Goal: Task Accomplishment & Management: Use online tool/utility

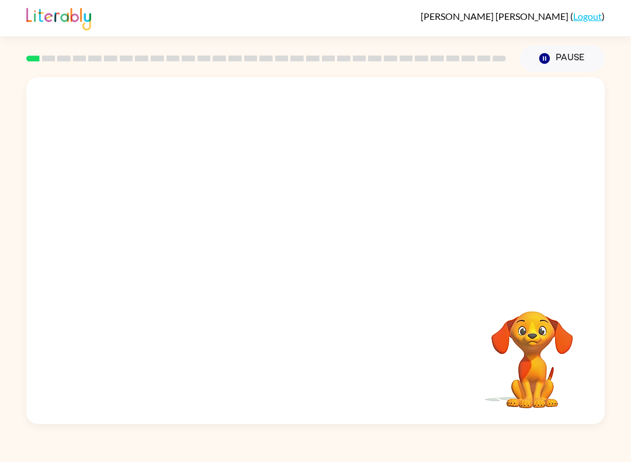
click at [275, 187] on video "Your browser must support playing .mp4 files to use Literably. Please try using…" at bounding box center [315, 181] width 578 height 209
click at [347, 219] on video "Your browser must support playing .mp4 files to use Literably. Please try using…" at bounding box center [315, 181] width 578 height 209
click at [324, 257] on icon "button" at bounding box center [316, 256] width 20 height 20
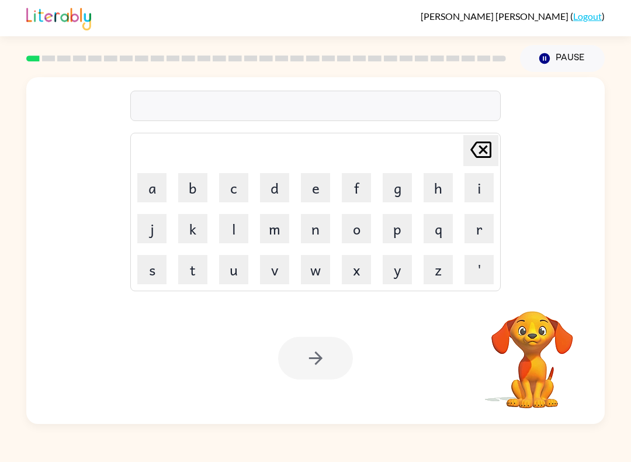
click at [156, 270] on button "s" at bounding box center [151, 269] width 29 height 29
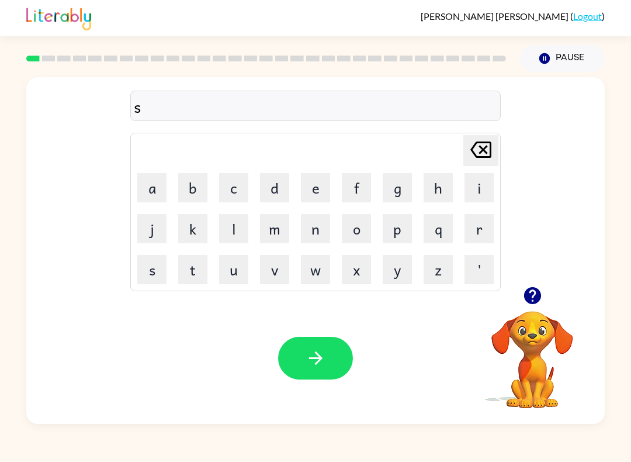
click at [434, 190] on button "h" at bounding box center [438, 187] width 29 height 29
click at [535, 335] on video "Your browser must support playing .mp4 files to use Literably. Please try using…" at bounding box center [532, 351] width 117 height 117
click at [535, 295] on icon "button" at bounding box center [532, 295] width 20 height 20
click at [540, 294] on icon "button" at bounding box center [532, 295] width 17 height 17
click at [325, 345] on button "button" at bounding box center [315, 358] width 75 height 43
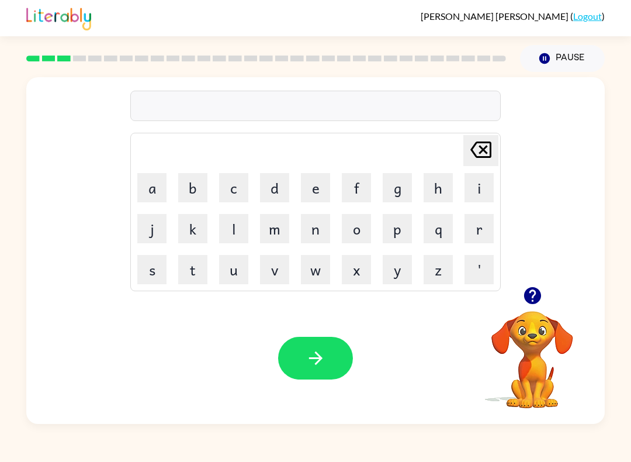
click at [532, 292] on icon "button" at bounding box center [532, 295] width 20 height 20
click at [537, 294] on icon "button" at bounding box center [532, 295] width 17 height 17
click at [538, 287] on icon "button" at bounding box center [532, 295] width 20 height 20
click at [531, 296] on icon "button" at bounding box center [532, 295] width 17 height 17
click at [320, 363] on icon "button" at bounding box center [316, 358] width 20 height 20
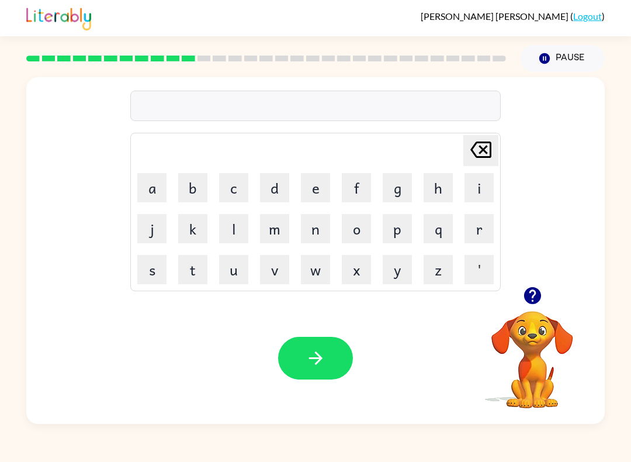
click at [528, 302] on icon "button" at bounding box center [532, 295] width 17 height 17
click at [530, 295] on icon "button" at bounding box center [532, 295] width 17 height 17
click at [536, 297] on icon "button" at bounding box center [532, 295] width 17 height 17
click at [543, 290] on button "button" at bounding box center [533, 295] width 30 height 30
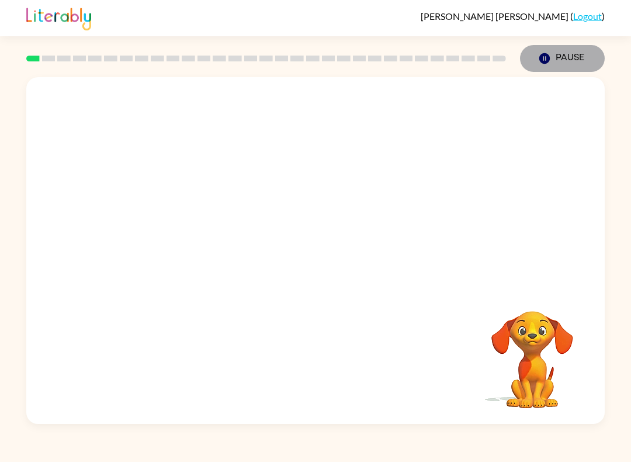
click at [546, 62] on icon "button" at bounding box center [544, 58] width 11 height 11
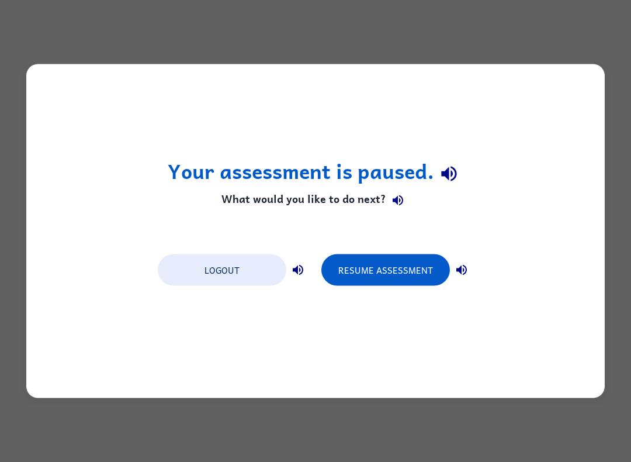
click at [435, 278] on button "Resume Assessment" at bounding box center [385, 270] width 129 height 32
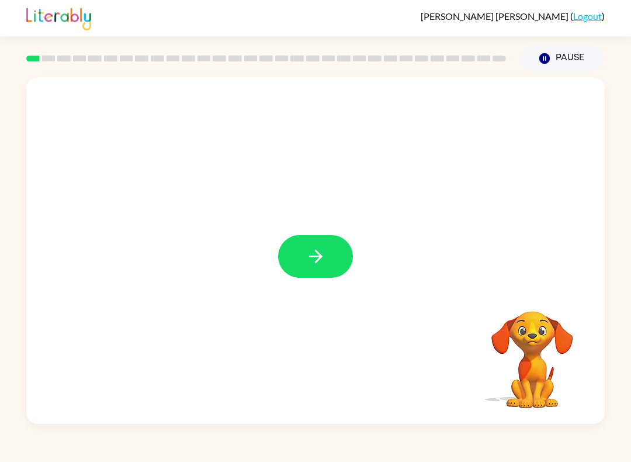
click at [299, 268] on button "button" at bounding box center [315, 256] width 75 height 43
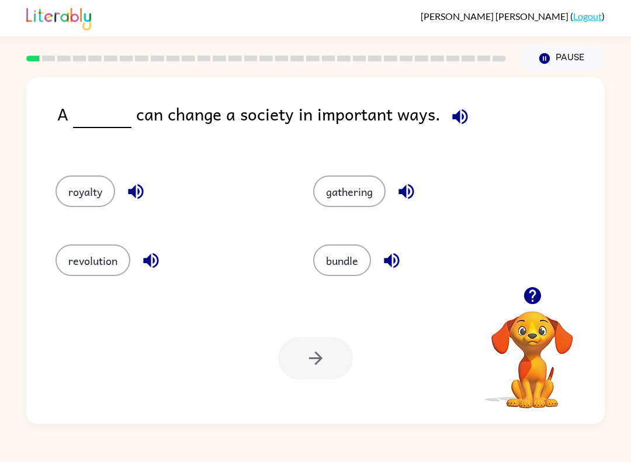
click at [101, 247] on button "revolution" at bounding box center [93, 260] width 75 height 32
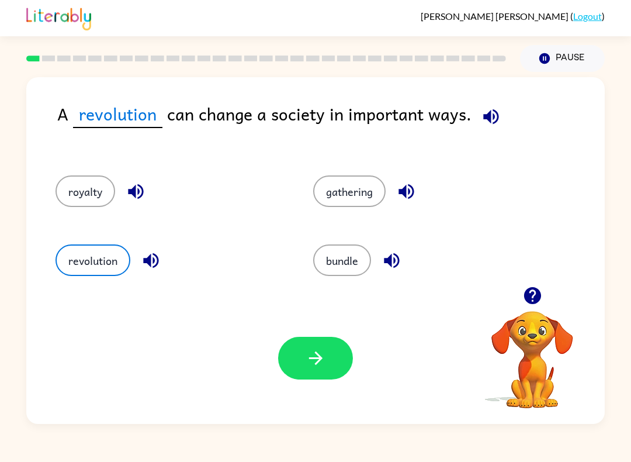
click at [488, 126] on icon "button" at bounding box center [491, 116] width 20 height 20
click at [337, 359] on button "button" at bounding box center [315, 358] width 75 height 43
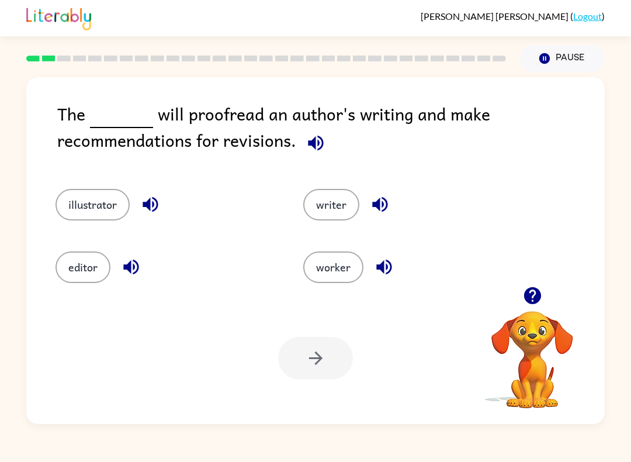
click at [84, 197] on button "illustrator" at bounding box center [93, 205] width 74 height 32
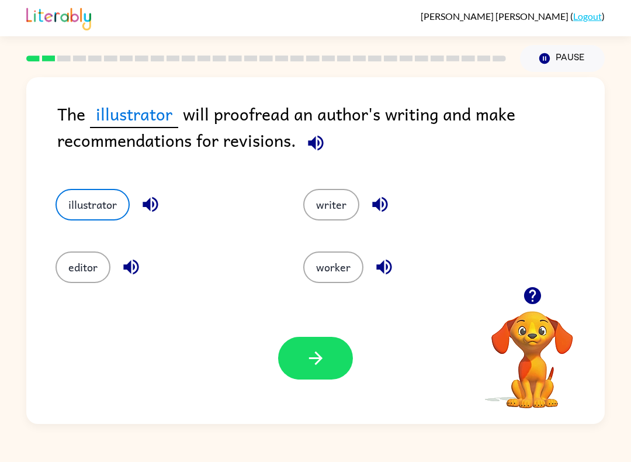
click at [345, 356] on button "button" at bounding box center [315, 358] width 75 height 43
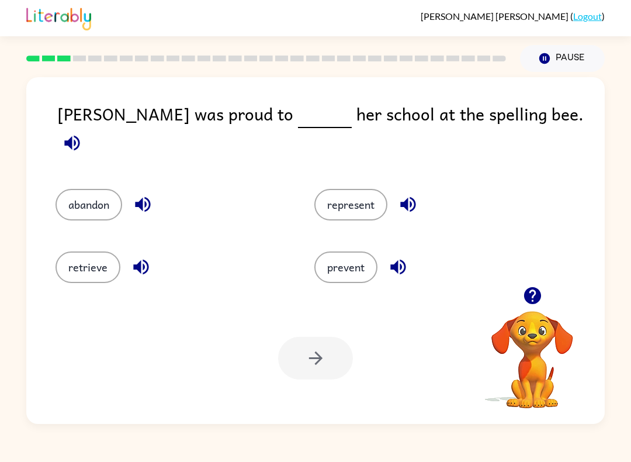
click at [347, 206] on button "represent" at bounding box center [350, 205] width 73 height 32
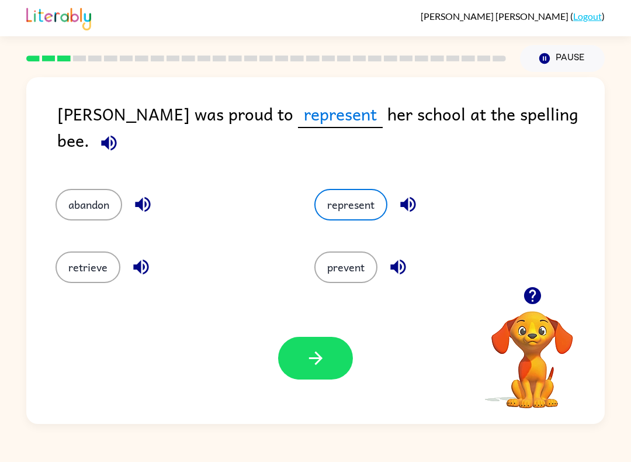
click at [329, 357] on button "button" at bounding box center [315, 358] width 75 height 43
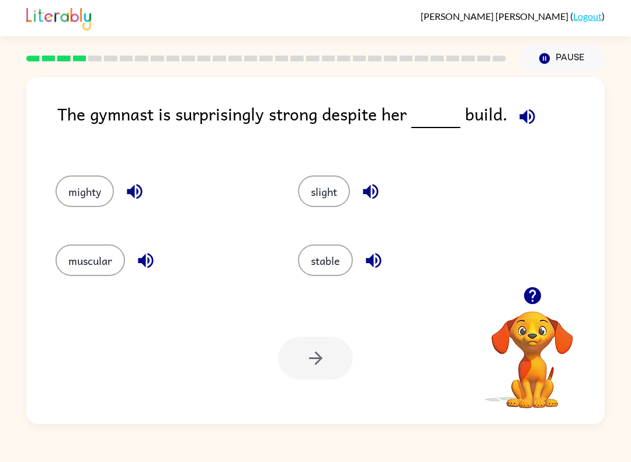
click at [338, 261] on button "stable" at bounding box center [325, 260] width 55 height 32
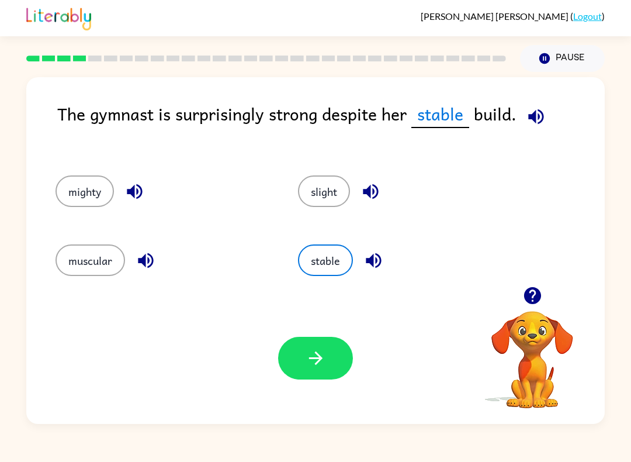
click at [334, 362] on button "button" at bounding box center [315, 358] width 75 height 43
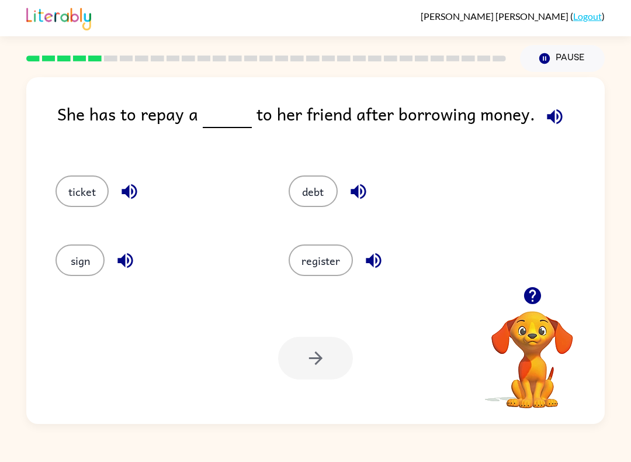
click at [354, 189] on icon "button" at bounding box center [358, 191] width 20 height 20
click at [377, 258] on icon "button" at bounding box center [373, 260] width 20 height 20
click at [121, 255] on icon "button" at bounding box center [125, 260] width 20 height 20
click at [131, 189] on icon "button" at bounding box center [129, 191] width 20 height 20
click at [330, 263] on button "register" at bounding box center [321, 260] width 64 height 32
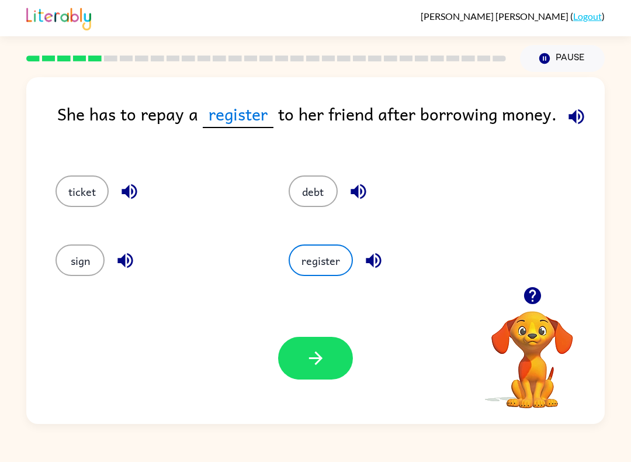
click at [326, 365] on button "button" at bounding box center [315, 358] width 75 height 43
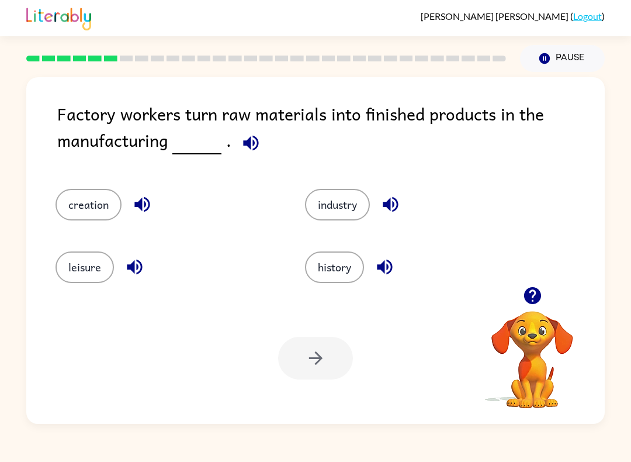
click at [347, 207] on button "industry" at bounding box center [337, 205] width 65 height 32
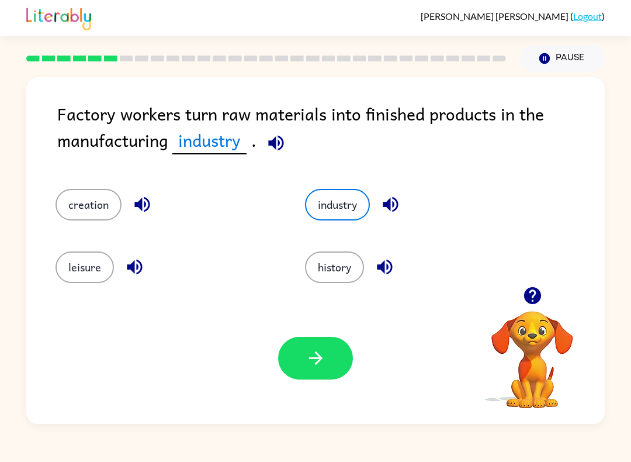
click at [271, 138] on icon "button" at bounding box center [276, 143] width 20 height 20
click at [306, 359] on icon "button" at bounding box center [316, 358] width 20 height 20
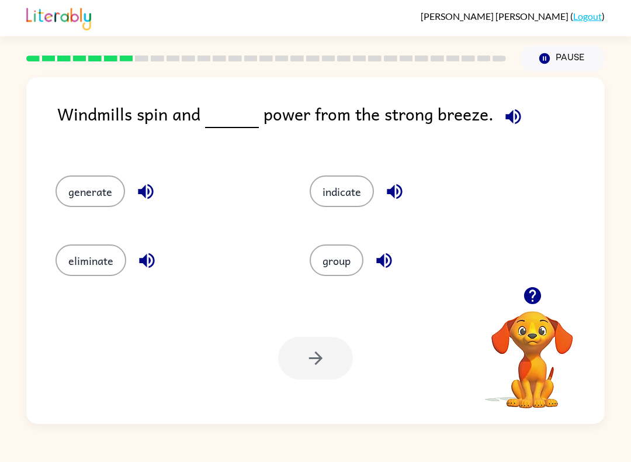
click at [75, 206] on button "generate" at bounding box center [91, 191] width 70 height 32
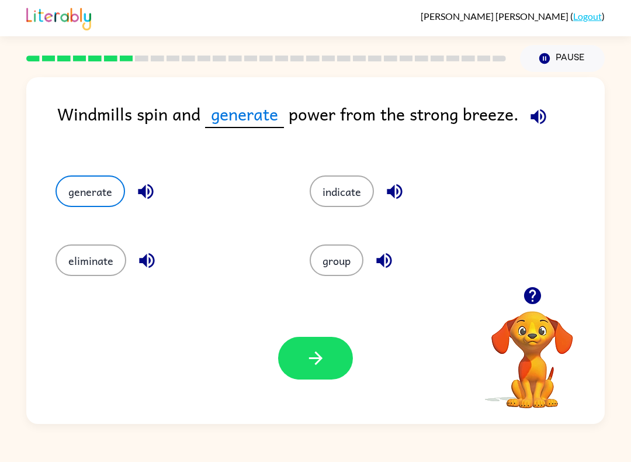
click at [324, 366] on icon "button" at bounding box center [316, 358] width 20 height 20
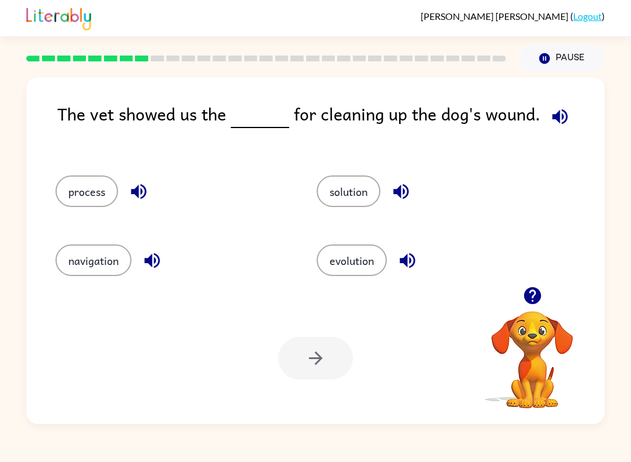
click at [70, 193] on button "process" at bounding box center [87, 191] width 63 height 32
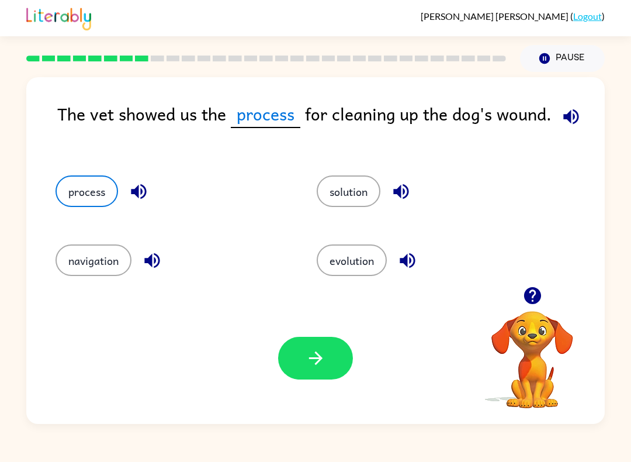
click at [304, 350] on button "button" at bounding box center [315, 358] width 75 height 43
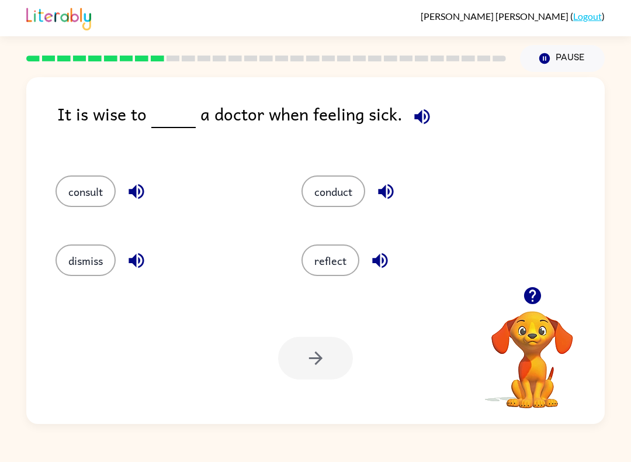
click at [82, 275] on button "dismiss" at bounding box center [86, 260] width 60 height 32
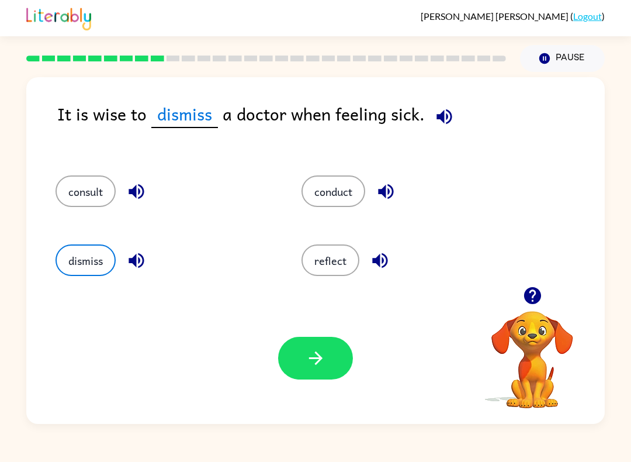
click at [96, 190] on button "consult" at bounding box center [86, 191] width 60 height 32
click at [331, 349] on button "button" at bounding box center [315, 358] width 75 height 43
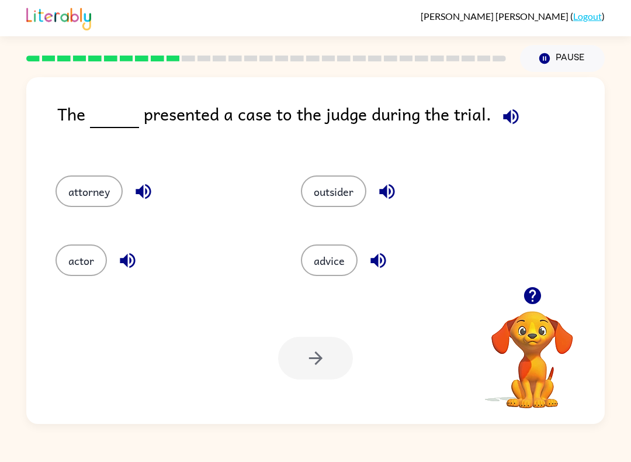
click at [147, 196] on icon "button" at bounding box center [143, 191] width 20 height 20
click at [394, 190] on icon "button" at bounding box center [386, 191] width 15 height 15
click at [384, 260] on icon "button" at bounding box center [378, 260] width 20 height 20
click at [122, 264] on icon "button" at bounding box center [127, 260] width 20 height 20
click at [349, 190] on button "outsider" at bounding box center [333, 191] width 65 height 32
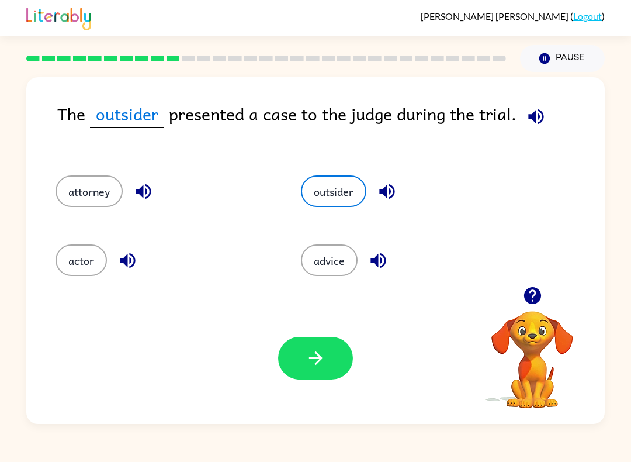
click at [331, 352] on button "button" at bounding box center [315, 358] width 75 height 43
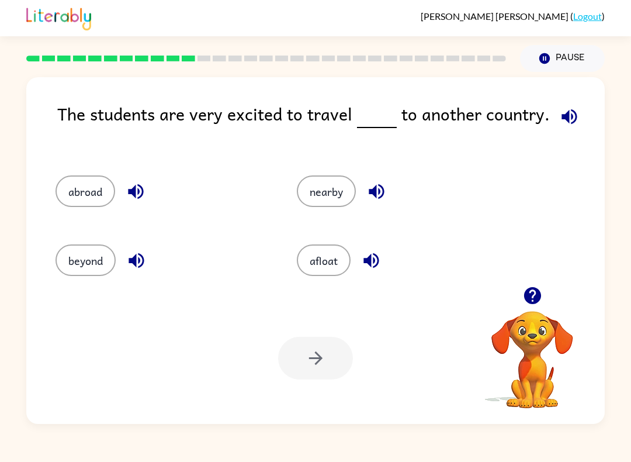
click at [71, 186] on button "abroad" at bounding box center [86, 191] width 60 height 32
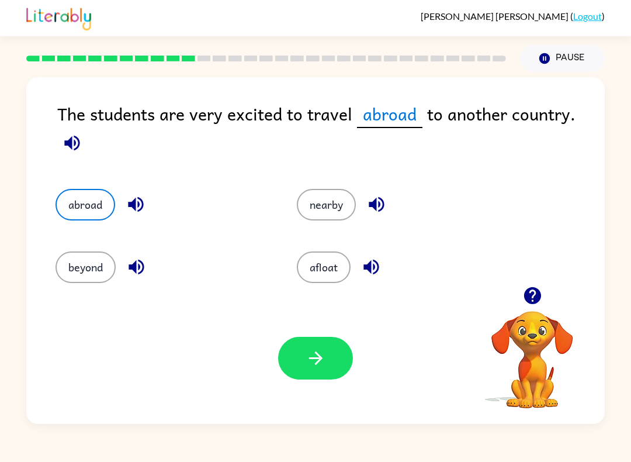
click at [130, 214] on icon "button" at bounding box center [136, 204] width 20 height 20
click at [301, 357] on button "button" at bounding box center [315, 358] width 75 height 43
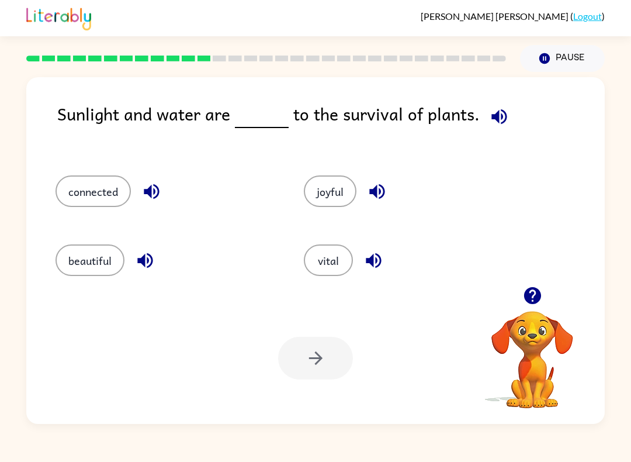
click at [79, 193] on button "connected" at bounding box center [93, 191] width 75 height 32
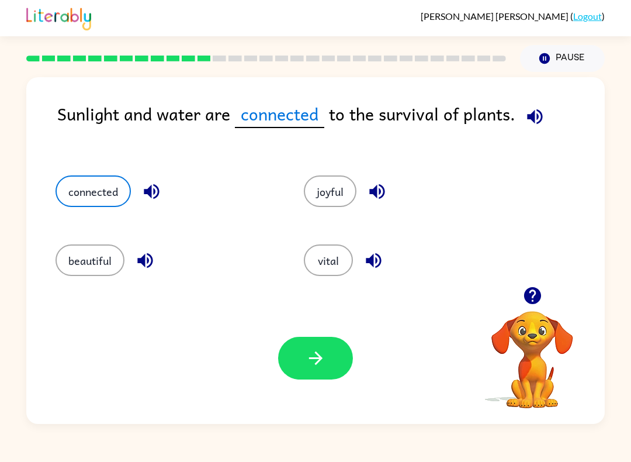
click at [317, 351] on icon "button" at bounding box center [316, 358] width 20 height 20
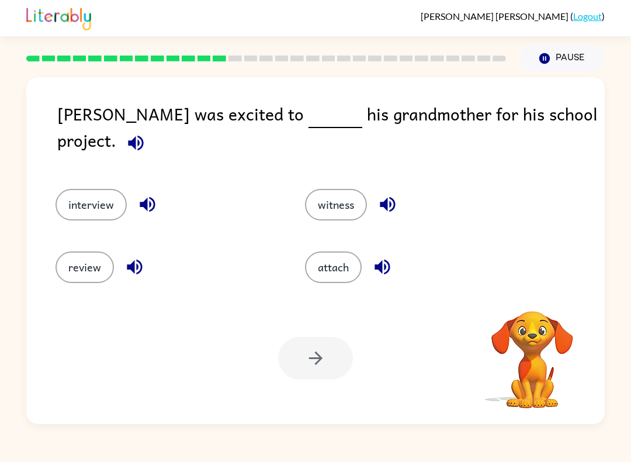
click at [143, 135] on icon "button" at bounding box center [135, 142] width 15 height 15
click at [393, 194] on icon "button" at bounding box center [387, 204] width 20 height 20
click at [349, 189] on button "witness" at bounding box center [336, 205] width 62 height 32
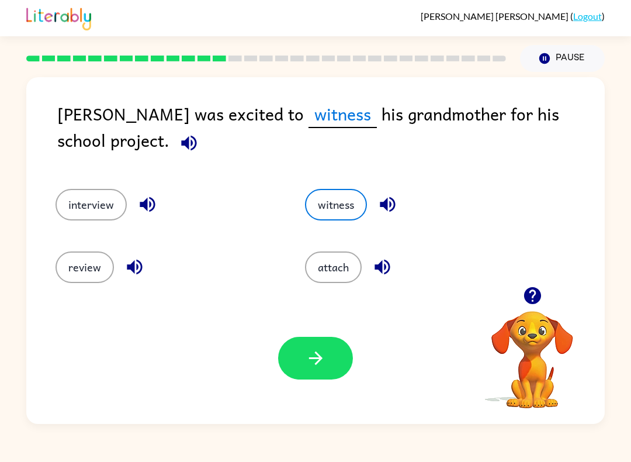
click at [328, 361] on button "button" at bounding box center [315, 358] width 75 height 43
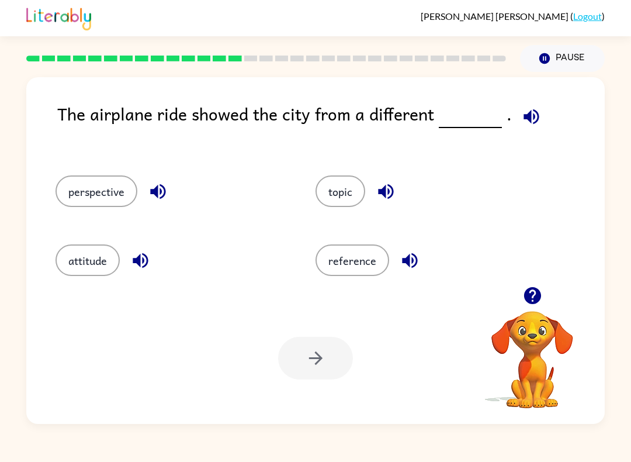
click at [533, 105] on button "button" at bounding box center [532, 117] width 30 height 30
click at [86, 205] on button "perspective" at bounding box center [97, 191] width 82 height 32
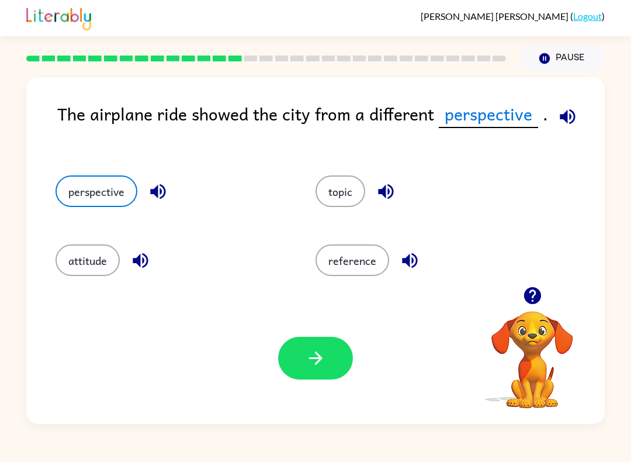
click at [316, 362] on icon "button" at bounding box center [316, 358] width 20 height 20
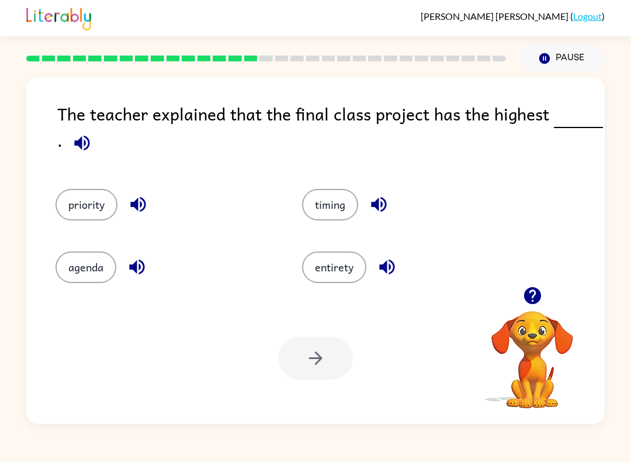
click at [78, 195] on button "priority" at bounding box center [87, 205] width 62 height 32
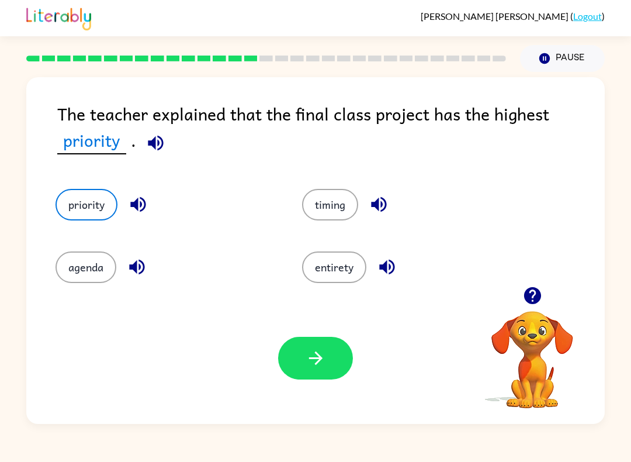
click at [306, 355] on icon "button" at bounding box center [316, 358] width 20 height 20
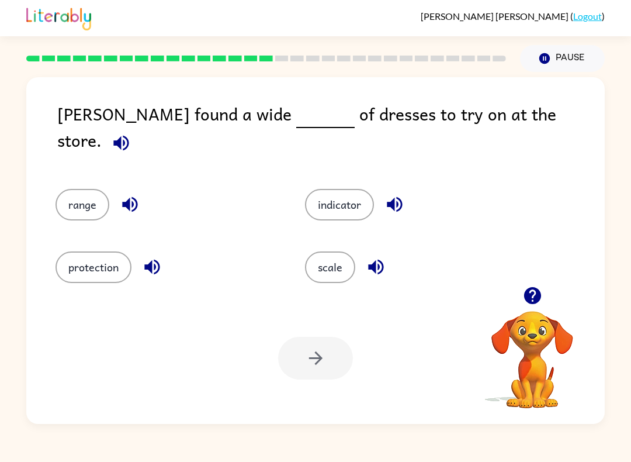
click at [79, 173] on div "range" at bounding box center [158, 198] width 250 height 63
click at [78, 196] on button "range" at bounding box center [83, 205] width 54 height 32
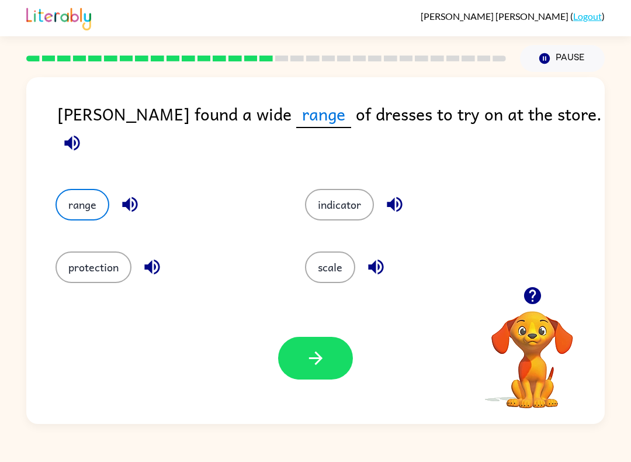
click at [325, 355] on icon "button" at bounding box center [316, 358] width 20 height 20
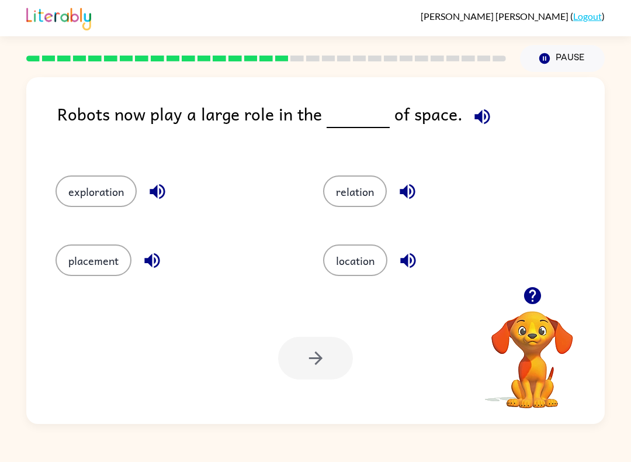
click at [84, 185] on button "exploration" at bounding box center [96, 191] width 81 height 32
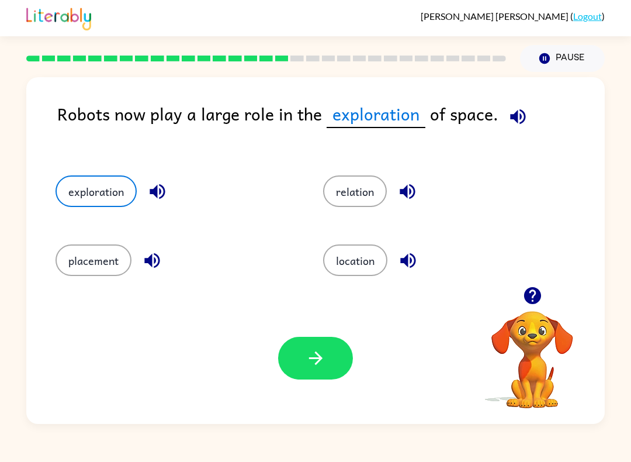
click at [332, 361] on button "button" at bounding box center [315, 358] width 75 height 43
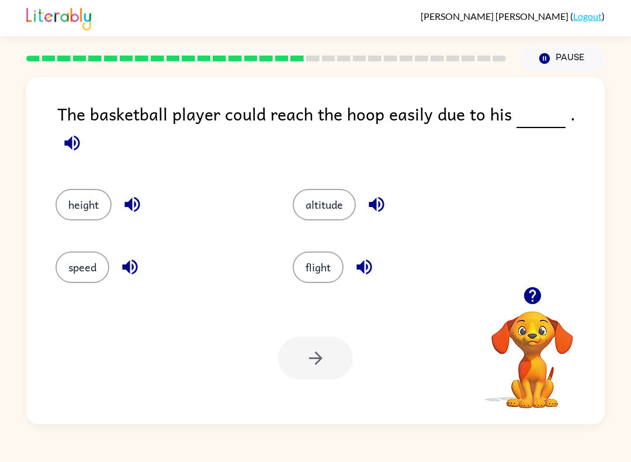
click at [86, 197] on button "height" at bounding box center [84, 205] width 56 height 32
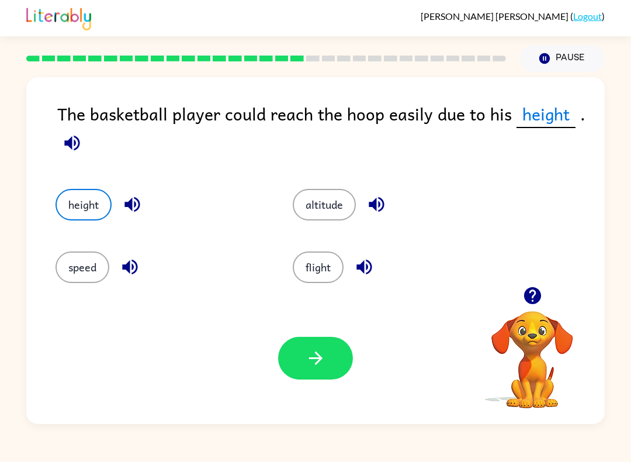
click at [339, 358] on button "button" at bounding box center [315, 358] width 75 height 43
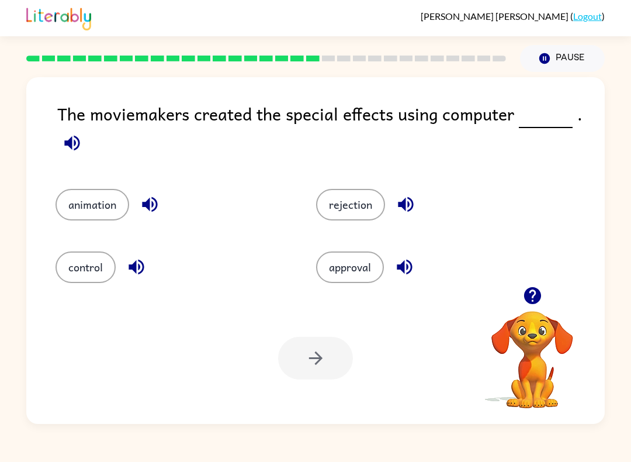
click at [90, 198] on button "animation" at bounding box center [93, 205] width 74 height 32
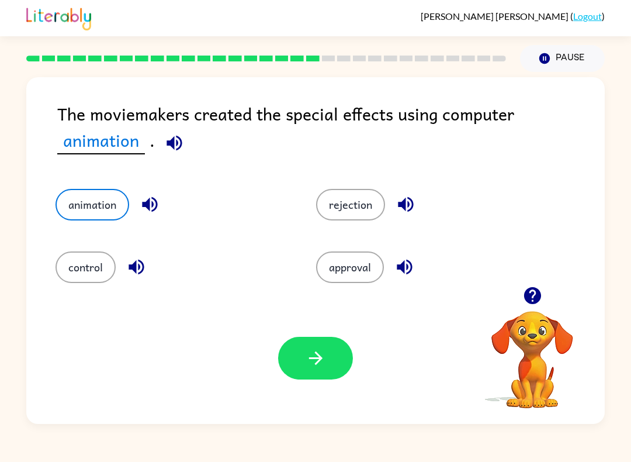
click at [328, 362] on button "button" at bounding box center [315, 358] width 75 height 43
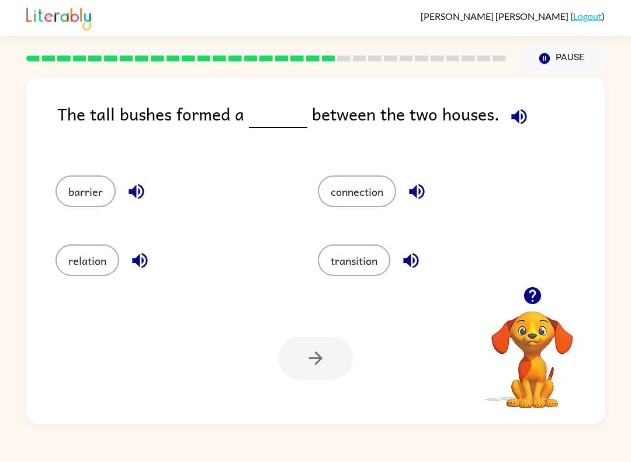
click at [66, 176] on button "barrier" at bounding box center [86, 191] width 60 height 32
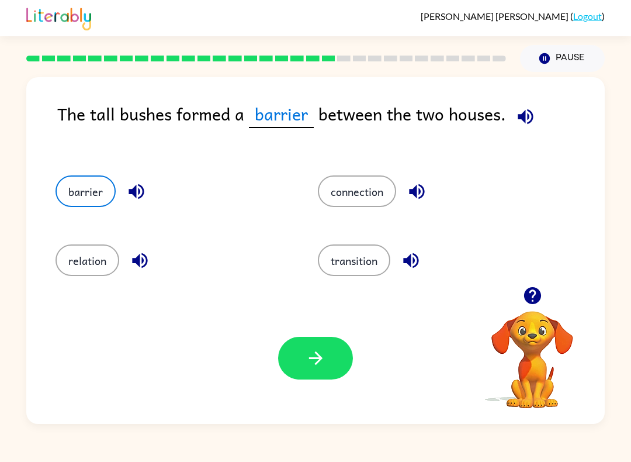
click at [301, 345] on button "button" at bounding box center [315, 358] width 75 height 43
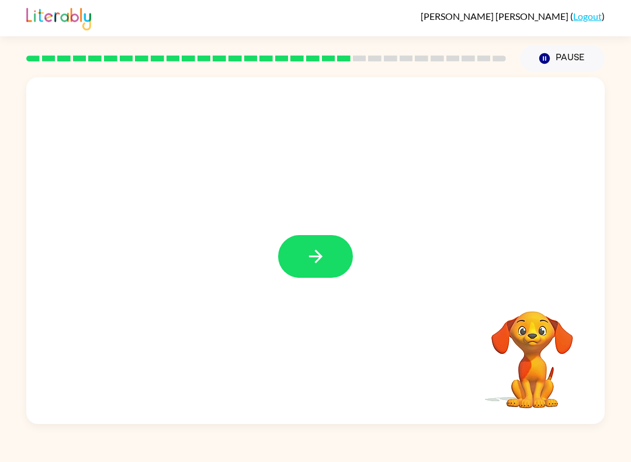
click at [310, 249] on icon "button" at bounding box center [316, 256] width 20 height 20
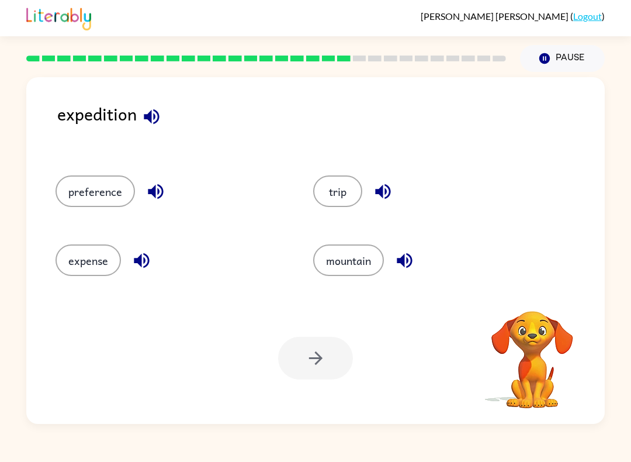
click at [160, 116] on icon "button" at bounding box center [151, 116] width 20 height 20
click at [151, 119] on icon "button" at bounding box center [151, 116] width 15 height 15
click at [95, 186] on button "preference" at bounding box center [95, 191] width 79 height 32
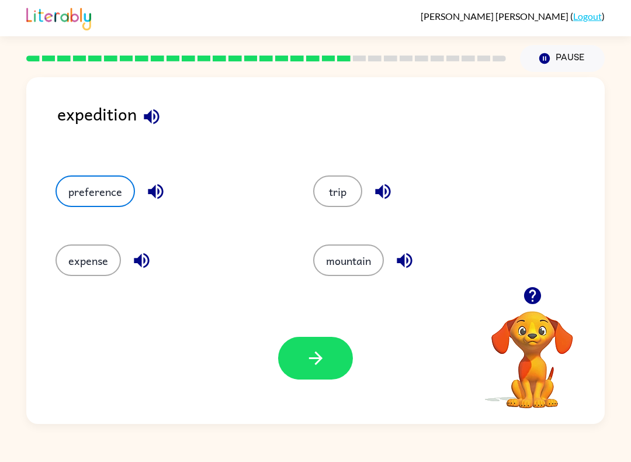
click at [301, 365] on button "button" at bounding box center [315, 358] width 75 height 43
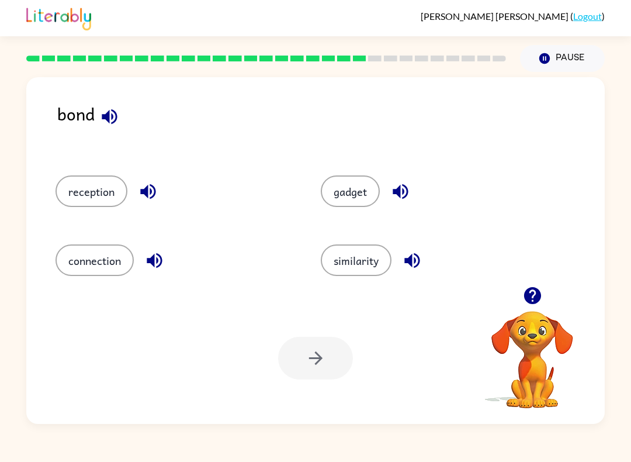
click at [111, 110] on icon "button" at bounding box center [109, 116] width 20 height 20
click at [88, 245] on button "connection" at bounding box center [95, 260] width 78 height 32
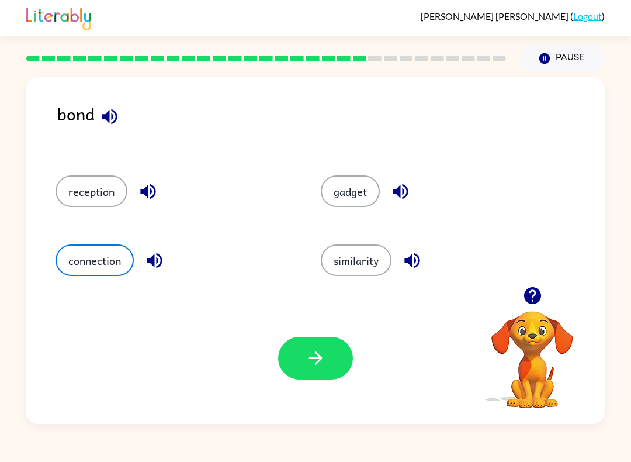
click at [337, 346] on button "button" at bounding box center [315, 358] width 75 height 43
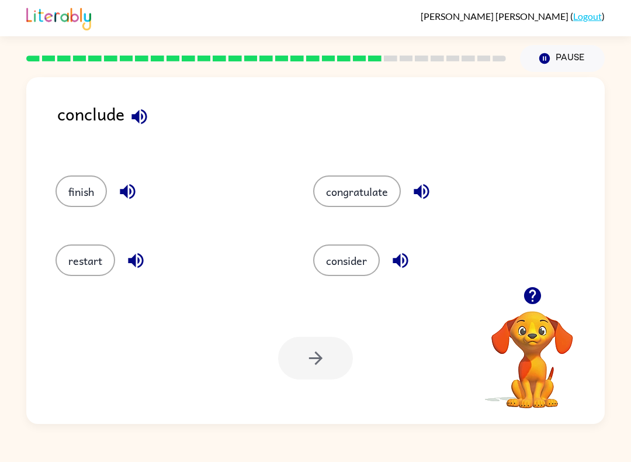
click at [70, 185] on button "finish" at bounding box center [81, 191] width 51 height 32
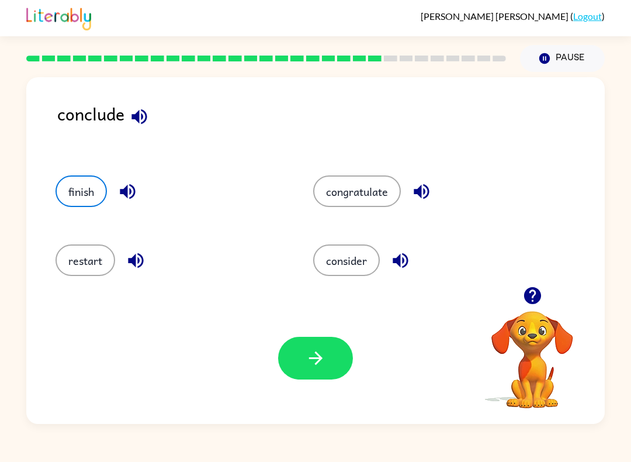
click at [312, 363] on icon "button" at bounding box center [316, 358] width 20 height 20
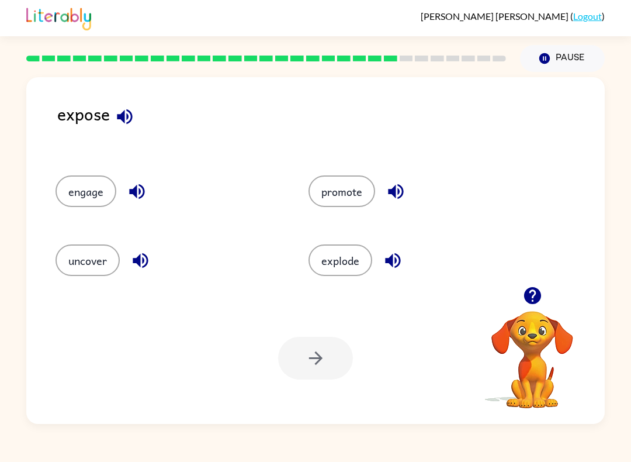
click at [90, 245] on button "uncover" at bounding box center [88, 260] width 64 height 32
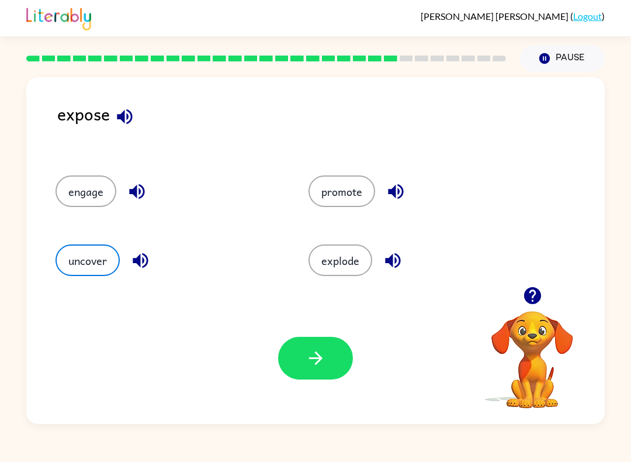
click at [289, 360] on button "button" at bounding box center [315, 358] width 75 height 43
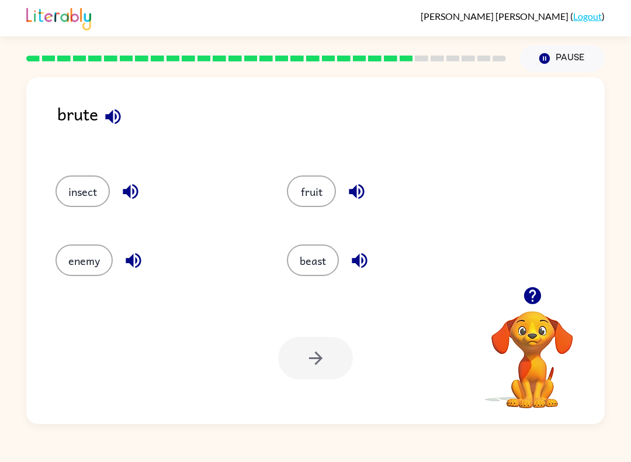
click at [116, 113] on icon "button" at bounding box center [113, 116] width 20 height 20
click at [76, 260] on button "enemy" at bounding box center [84, 260] width 57 height 32
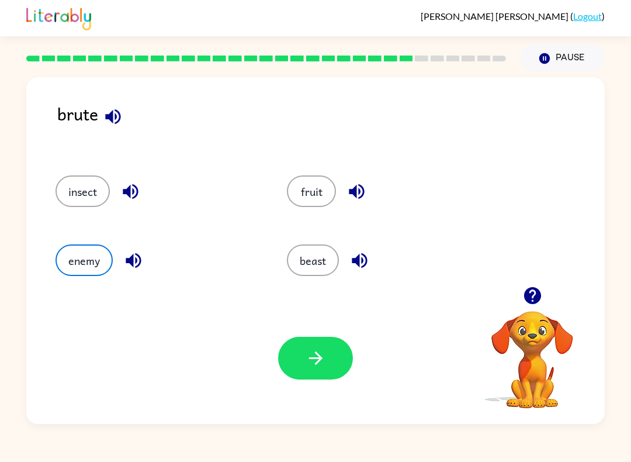
click at [314, 370] on button "button" at bounding box center [315, 358] width 75 height 43
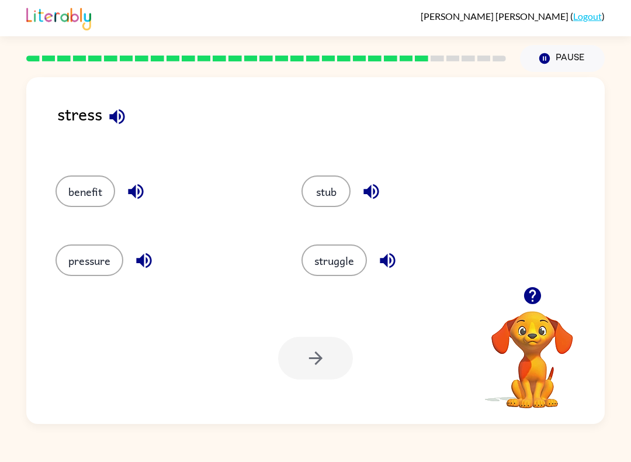
click at [61, 254] on button "pressure" at bounding box center [90, 260] width 68 height 32
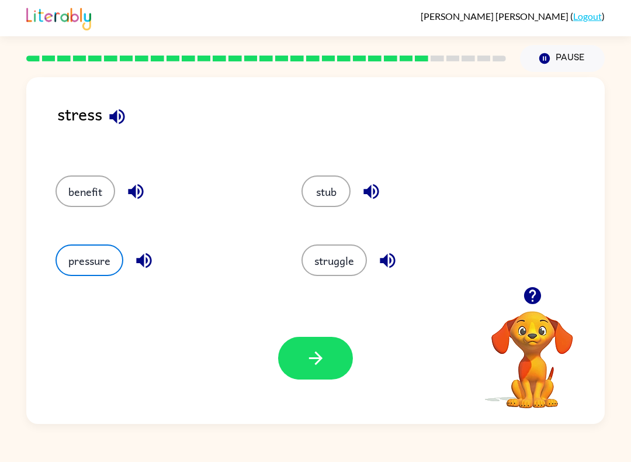
click at [322, 369] on button "button" at bounding box center [315, 358] width 75 height 43
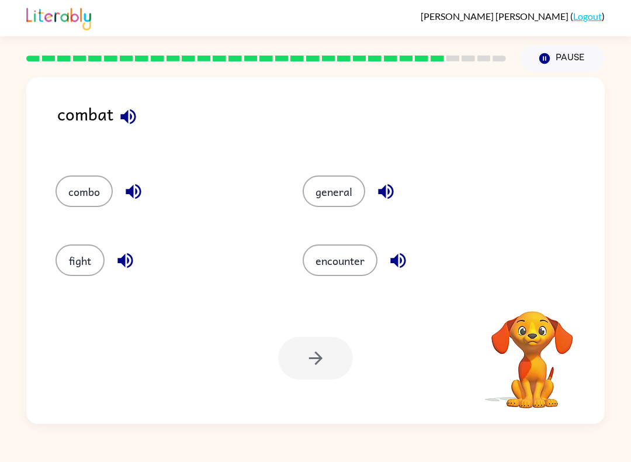
click at [83, 266] on button "fight" at bounding box center [80, 260] width 49 height 32
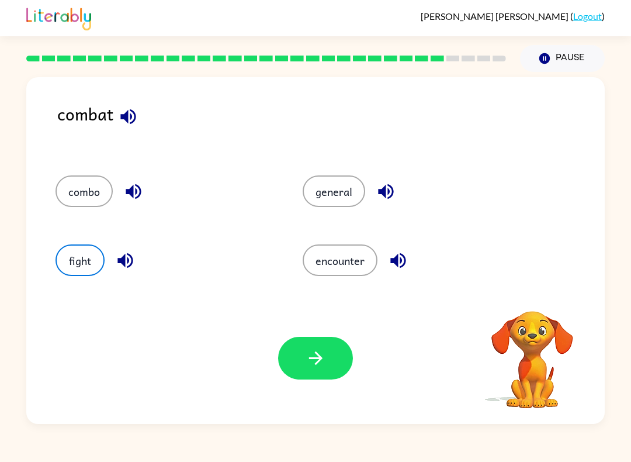
click at [320, 365] on icon "button" at bounding box center [316, 358] width 20 height 20
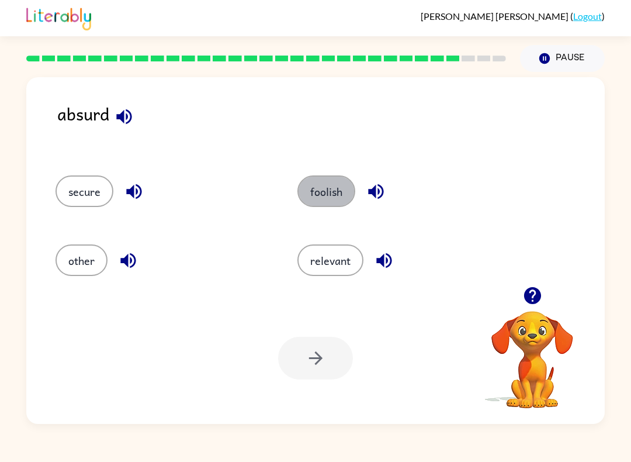
click at [347, 199] on button "foolish" at bounding box center [326, 191] width 58 height 32
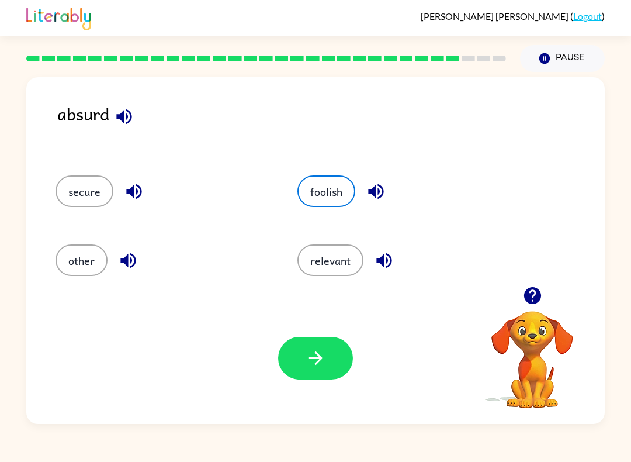
click at [326, 352] on button "button" at bounding box center [315, 358] width 75 height 43
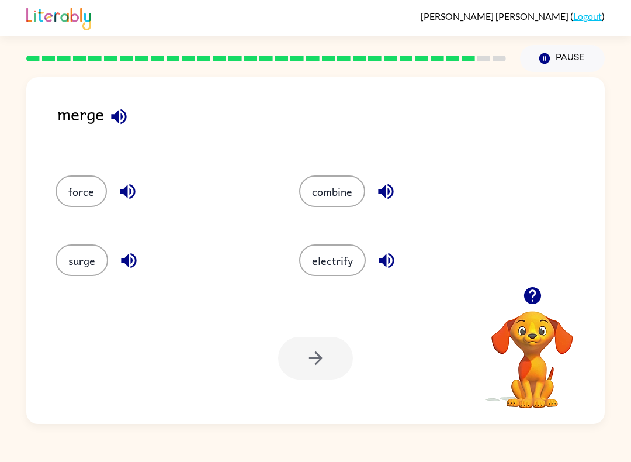
click at [72, 184] on button "force" at bounding box center [81, 191] width 51 height 32
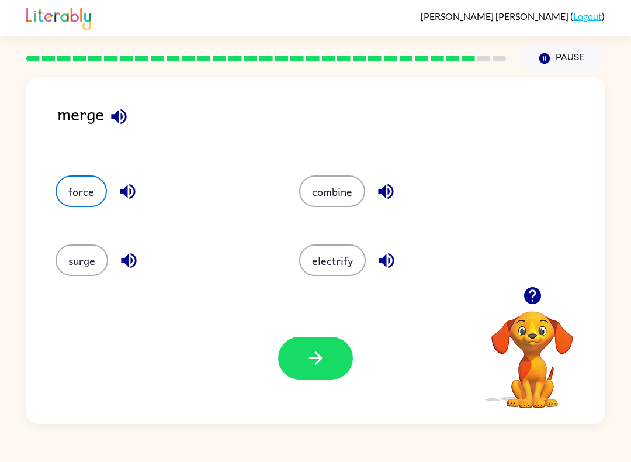
click at [312, 360] on icon "button" at bounding box center [316, 358] width 20 height 20
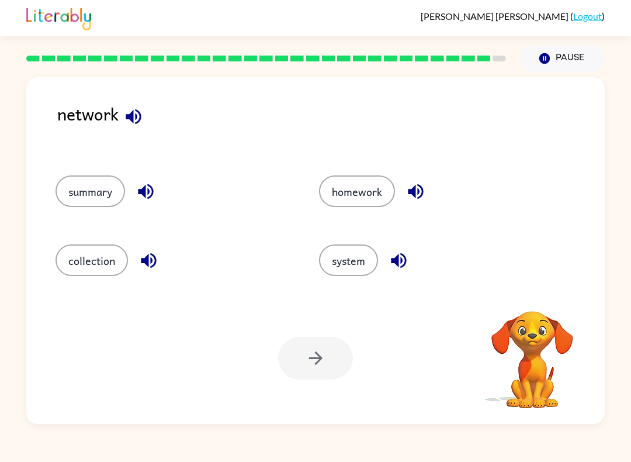
click at [354, 265] on button "system" at bounding box center [348, 260] width 59 height 32
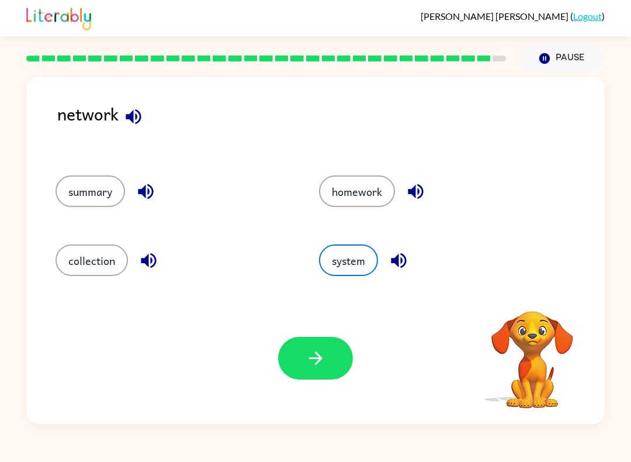
click at [325, 348] on icon "button" at bounding box center [316, 358] width 20 height 20
